Goal: Transaction & Acquisition: Purchase product/service

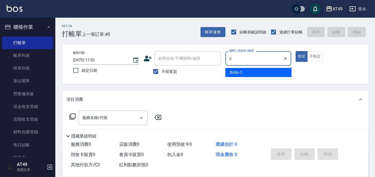
type input "2"
type button "true"
type input "Bobo-2"
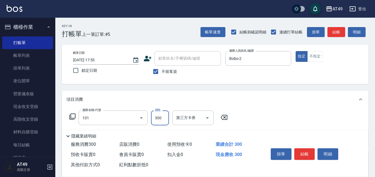
type input "一般洗髮(101)"
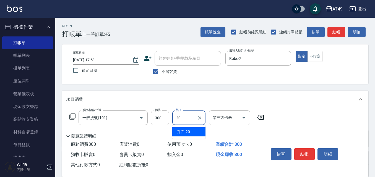
type input "卉卉-20"
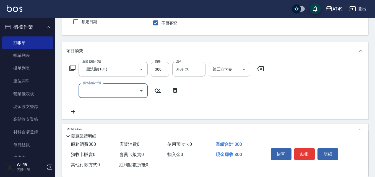
scroll to position [101, 0]
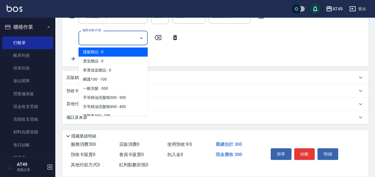
click at [97, 38] on input "服務名稱/代號" at bounding box center [109, 38] width 56 height 10
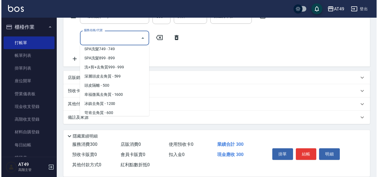
scroll to position [377, 0]
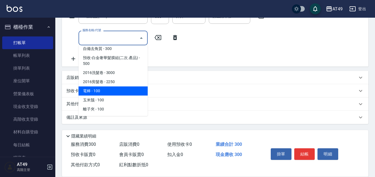
click at [107, 94] on span "電棒 - 100" at bounding box center [113, 91] width 69 height 9
type input "電棒(1301)"
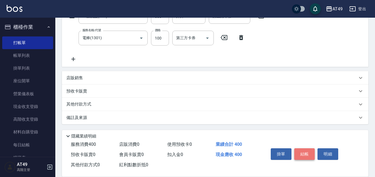
click at [296, 150] on button "結帳" at bounding box center [304, 154] width 21 height 12
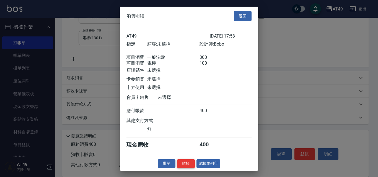
click at [192, 166] on button "結帳" at bounding box center [186, 164] width 18 height 9
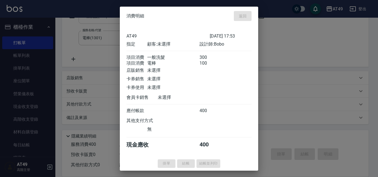
type input "[DATE] 19:26"
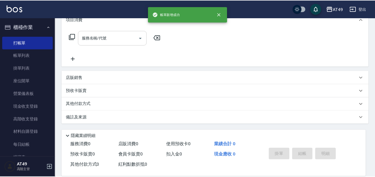
scroll to position [0, 0]
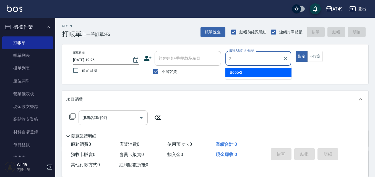
type input "Bobo-2"
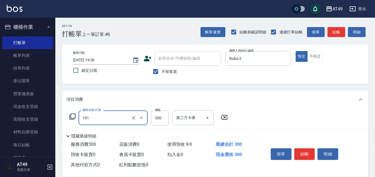
type input "一般洗髮(101)"
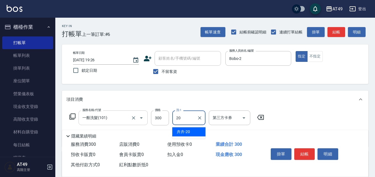
type input "卉卉-20"
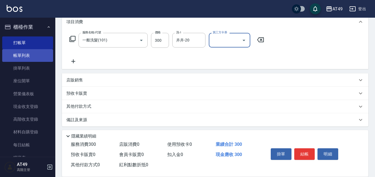
scroll to position [80, 0]
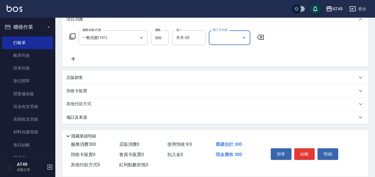
click at [76, 60] on icon at bounding box center [73, 59] width 14 height 7
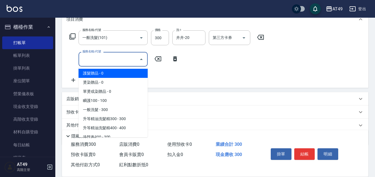
click at [91, 60] on input "服務名稱/代號" at bounding box center [109, 59] width 56 height 10
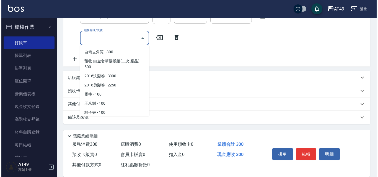
scroll to position [377, 0]
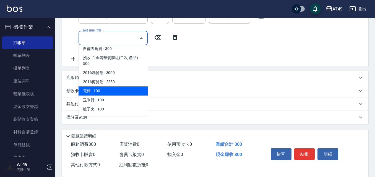
click at [109, 92] on span "電棒 - 100" at bounding box center [113, 91] width 69 height 9
type input "電棒(1301)"
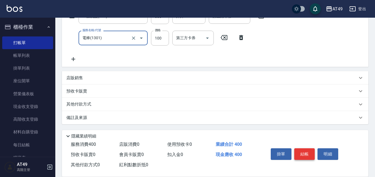
click at [301, 152] on button "結帳" at bounding box center [304, 154] width 21 height 12
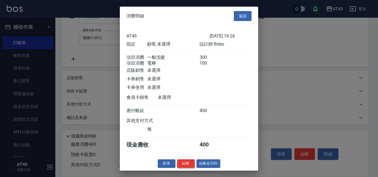
click at [184, 168] on button "結帳" at bounding box center [186, 164] width 18 height 9
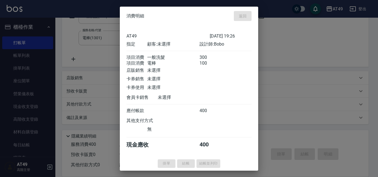
type input "[DATE] 19:27"
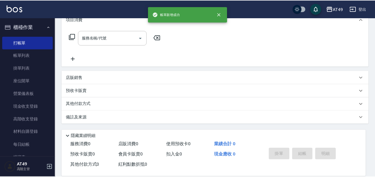
scroll to position [0, 0]
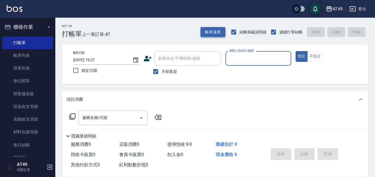
click at [216, 33] on button "帳單速查" at bounding box center [212, 32] width 25 height 10
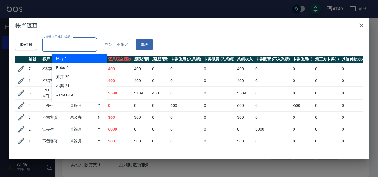
click at [91, 47] on input "服務人員姓名/編號" at bounding box center [70, 45] width 50 height 10
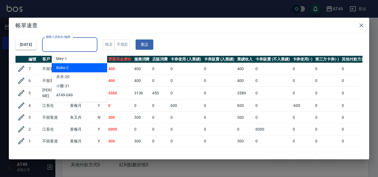
click at [86, 66] on div "Bobo -2" at bounding box center [79, 67] width 55 height 9
type input "Bobo-2"
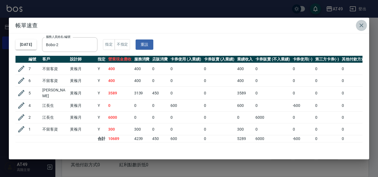
click at [362, 23] on icon "button" at bounding box center [361, 25] width 7 height 7
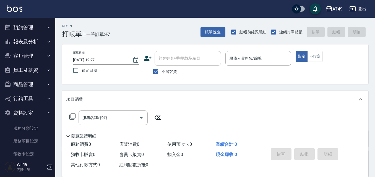
scroll to position [166, 0]
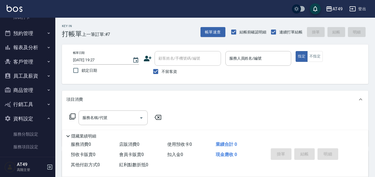
click at [17, 50] on button "報表及分析" at bounding box center [27, 47] width 51 height 14
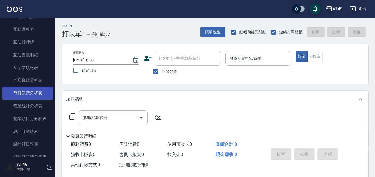
scroll to position [304, 0]
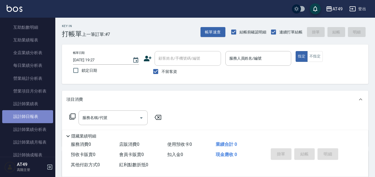
click at [29, 116] on link "設計師日報表" at bounding box center [27, 116] width 51 height 13
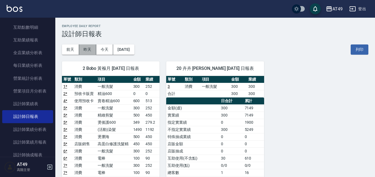
click at [87, 50] on button "昨天" at bounding box center [87, 50] width 17 height 10
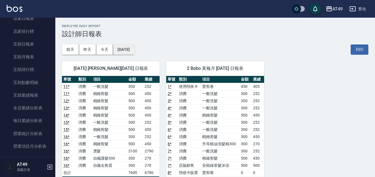
click at [133, 50] on button "[DATE]" at bounding box center [123, 50] width 21 height 10
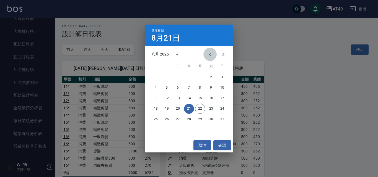
click at [211, 53] on icon "Previous month" at bounding box center [209, 54] width 7 height 7
click at [156, 109] on button "21" at bounding box center [156, 109] width 10 height 10
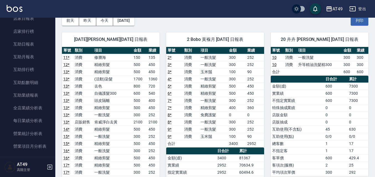
scroll to position [28, 0]
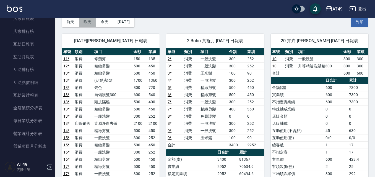
click at [90, 25] on button "昨天" at bounding box center [87, 22] width 17 height 10
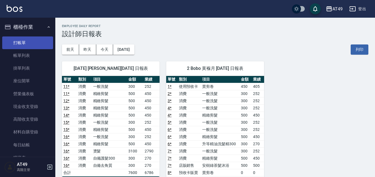
click at [20, 42] on link "打帳單" at bounding box center [27, 42] width 51 height 13
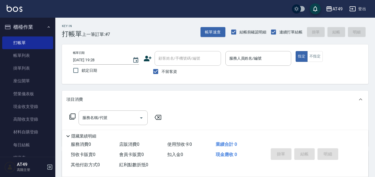
click at [163, 69] on span "不留客資" at bounding box center [168, 72] width 15 height 6
click at [161, 69] on input "不留客資" at bounding box center [156, 72] width 12 height 12
checkbox input "false"
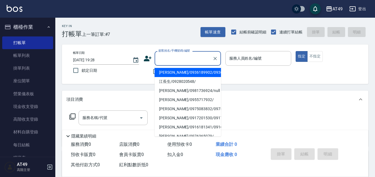
click at [178, 59] on input "顧客姓名/手機號碼/編號" at bounding box center [183, 59] width 53 height 10
click at [180, 58] on input "顧客姓名/手機號碼/編號" at bounding box center [183, 59] width 53 height 10
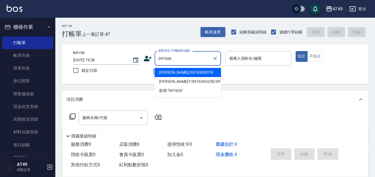
click at [179, 73] on li "[PERSON_NAME]/0976365079/" at bounding box center [188, 72] width 66 height 9
type input "[PERSON_NAME]/0976365079/"
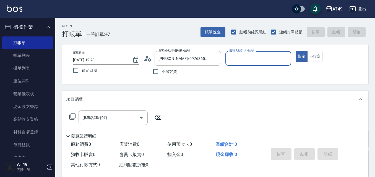
type input "卉卉-20"
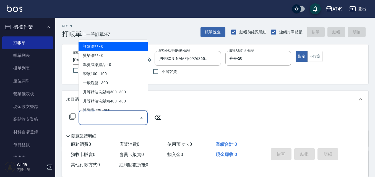
click at [104, 121] on div "服務名稱/代號 服務名稱/代號" at bounding box center [113, 118] width 69 height 15
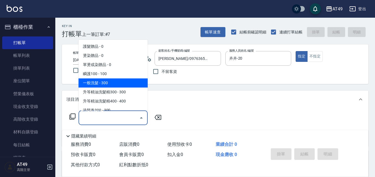
click at [116, 82] on span "一般洗髮 - 300" at bounding box center [113, 83] width 69 height 9
type input "一般洗髮(101)"
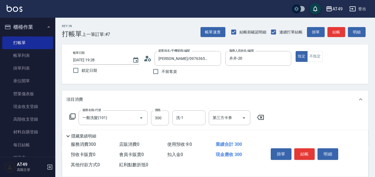
click at [260, 118] on icon at bounding box center [260, 117] width 14 height 7
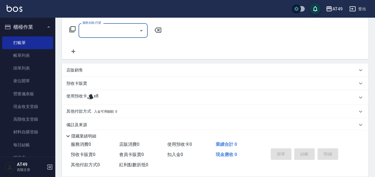
scroll to position [95, 0]
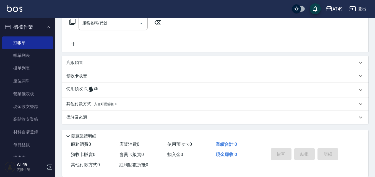
click at [106, 87] on div "使用預收卡 x8" at bounding box center [211, 90] width 291 height 8
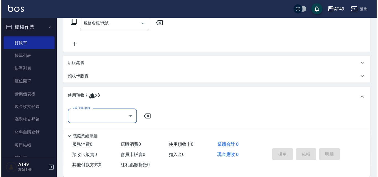
scroll to position [0, 0]
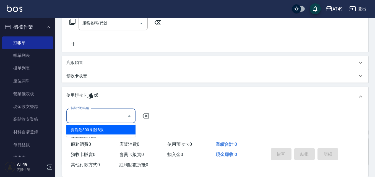
click at [118, 115] on input "卡券代號/名稱" at bounding box center [97, 116] width 56 height 10
click at [107, 131] on div "賣洗卷300 剩餘8張" at bounding box center [100, 130] width 69 height 9
type input "賣洗卷300"
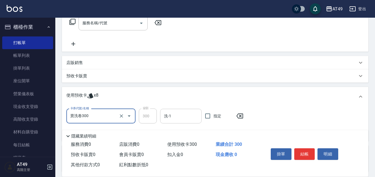
click at [176, 115] on input "洗-1" at bounding box center [181, 116] width 36 height 10
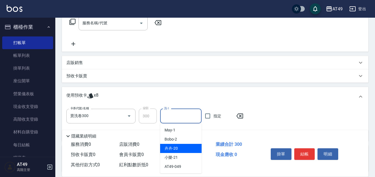
click at [179, 148] on div "卉卉 -20" at bounding box center [180, 148] width 41 height 9
type input "卉卉-20"
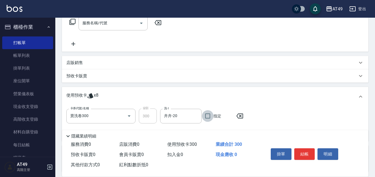
click at [210, 117] on input "指定" at bounding box center [208, 116] width 12 height 12
checkbox input "true"
click at [305, 151] on button "結帳" at bounding box center [304, 154] width 21 height 12
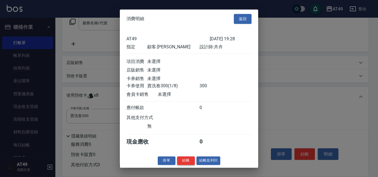
click at [185, 164] on button "結帳" at bounding box center [186, 160] width 18 height 9
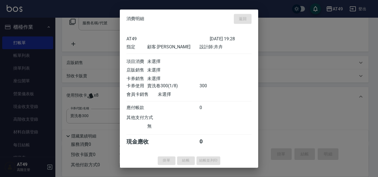
type input "[DATE] 19:44"
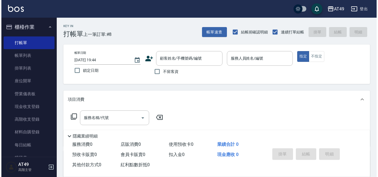
scroll to position [28, 0]
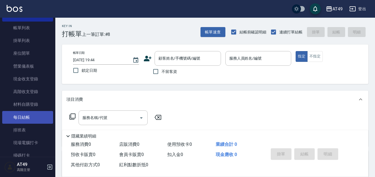
click at [34, 114] on link "每日結帳" at bounding box center [27, 117] width 51 height 13
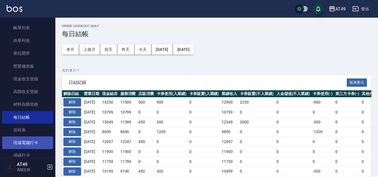
click at [34, 138] on link "現場電腦打卡" at bounding box center [27, 143] width 51 height 13
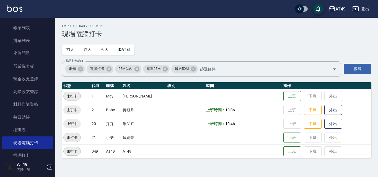
click at [310, 104] on td "上班 下班 外出" at bounding box center [326, 110] width 89 height 14
click at [309, 109] on button "下班" at bounding box center [313, 110] width 18 height 10
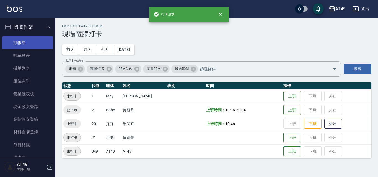
click at [22, 38] on link "打帳單" at bounding box center [27, 42] width 51 height 13
